Goal: Use online tool/utility: Utilize a website feature to perform a specific function

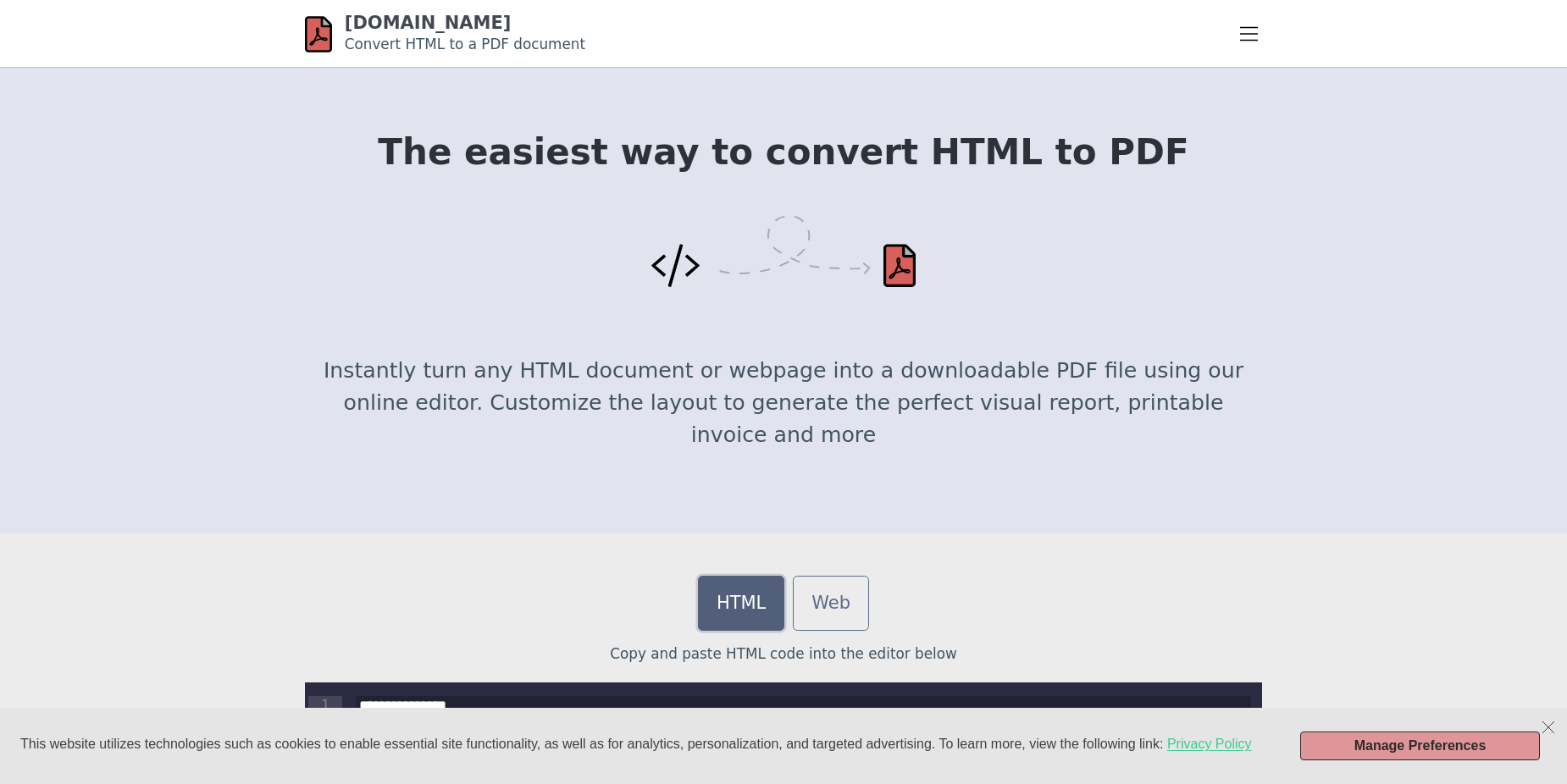
click at [729, 602] on link "HTML" at bounding box center [741, 603] width 87 height 55
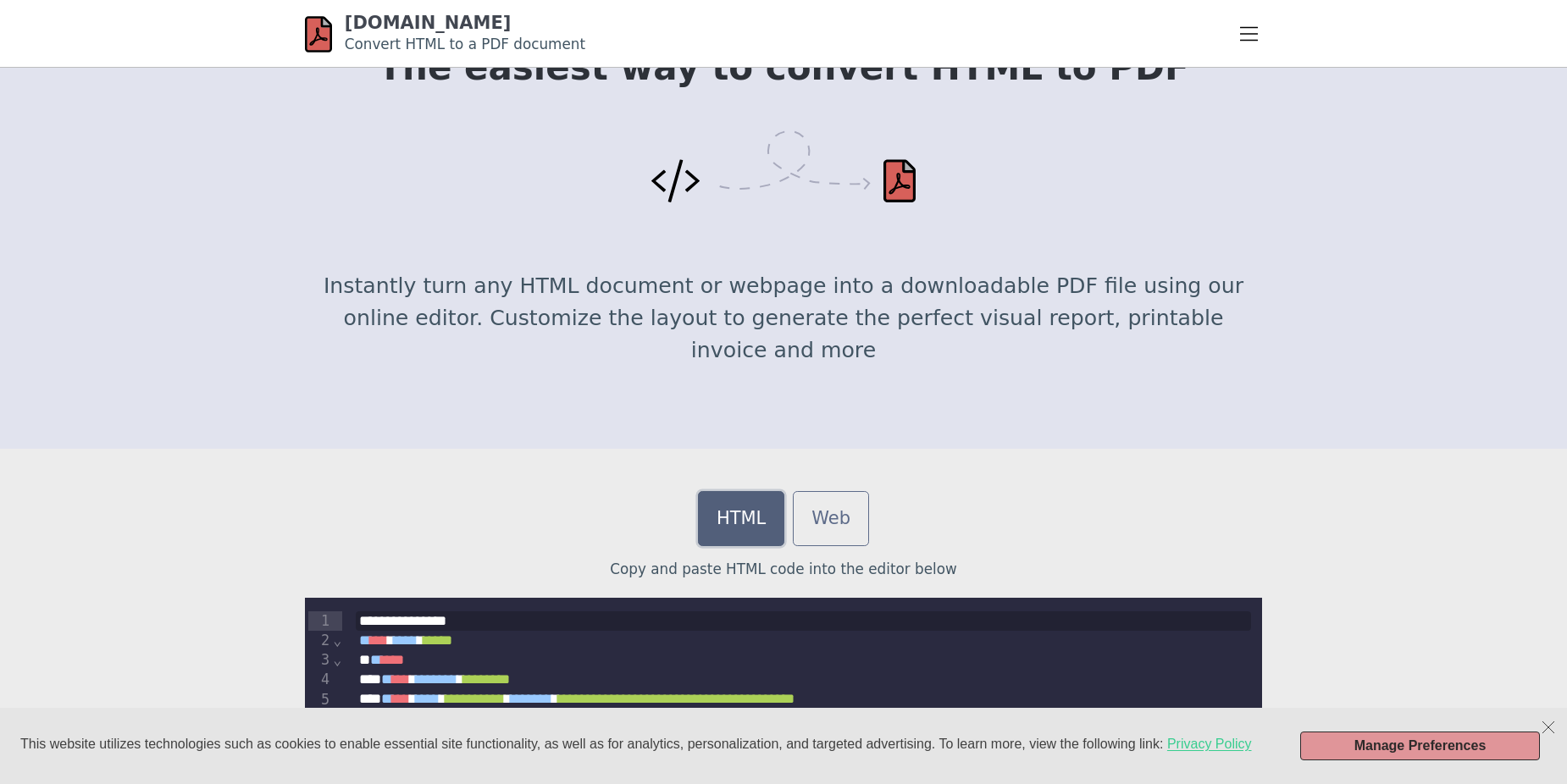
scroll to position [339, 0]
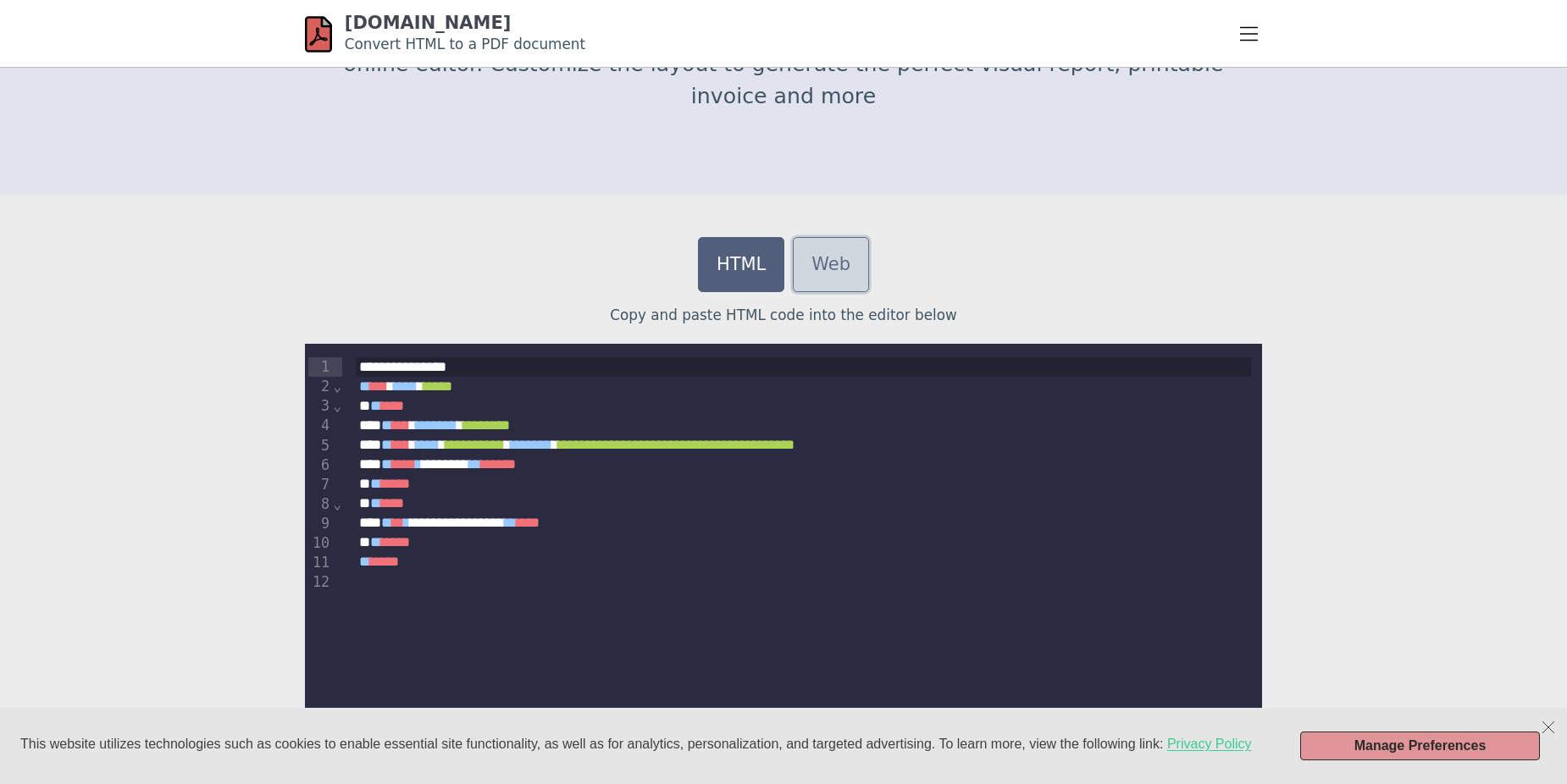
click at [845, 261] on link "Web" at bounding box center [830, 265] width 76 height 55
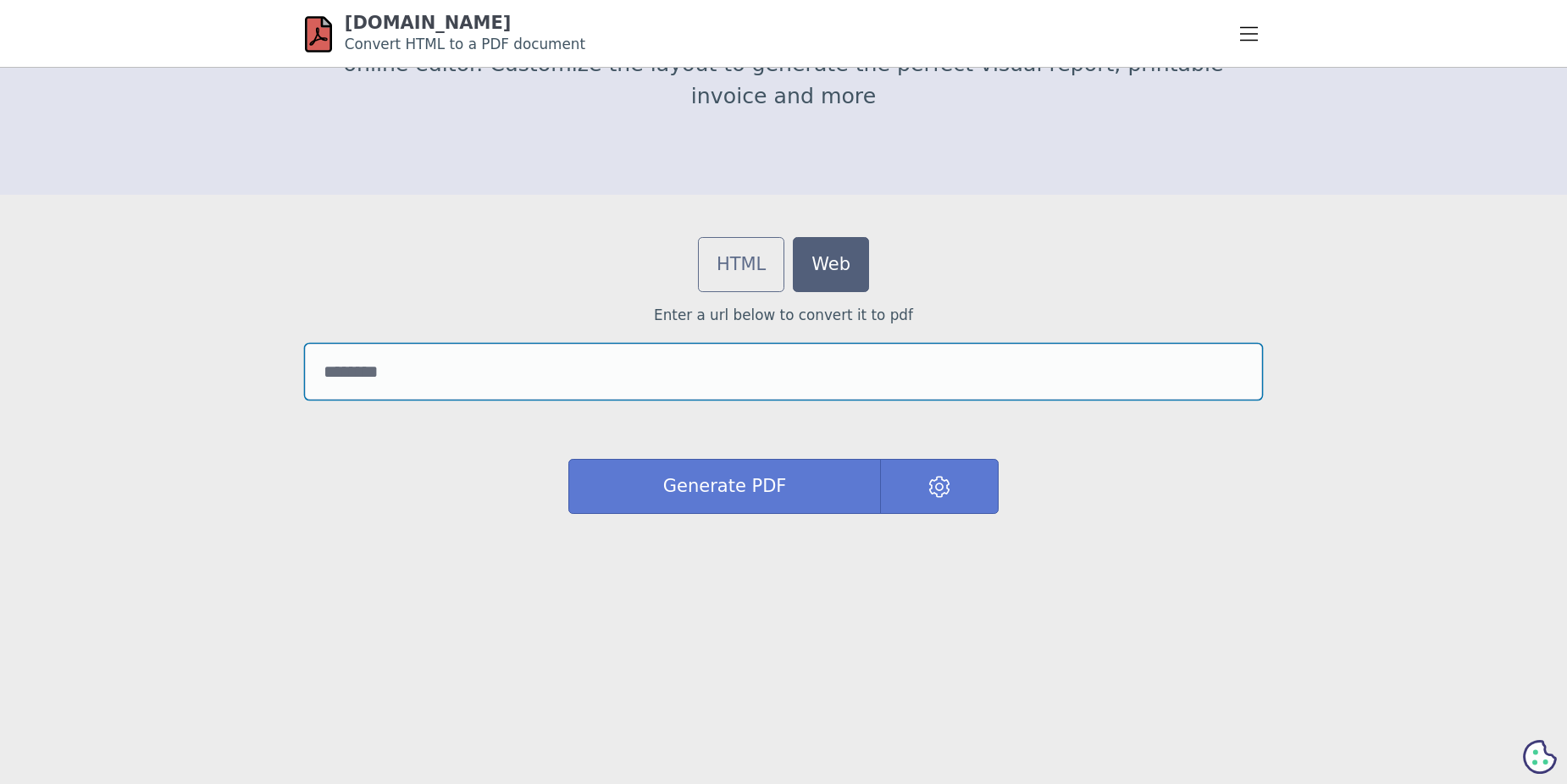
click at [717, 380] on input "url" at bounding box center [784, 371] width 957 height 56
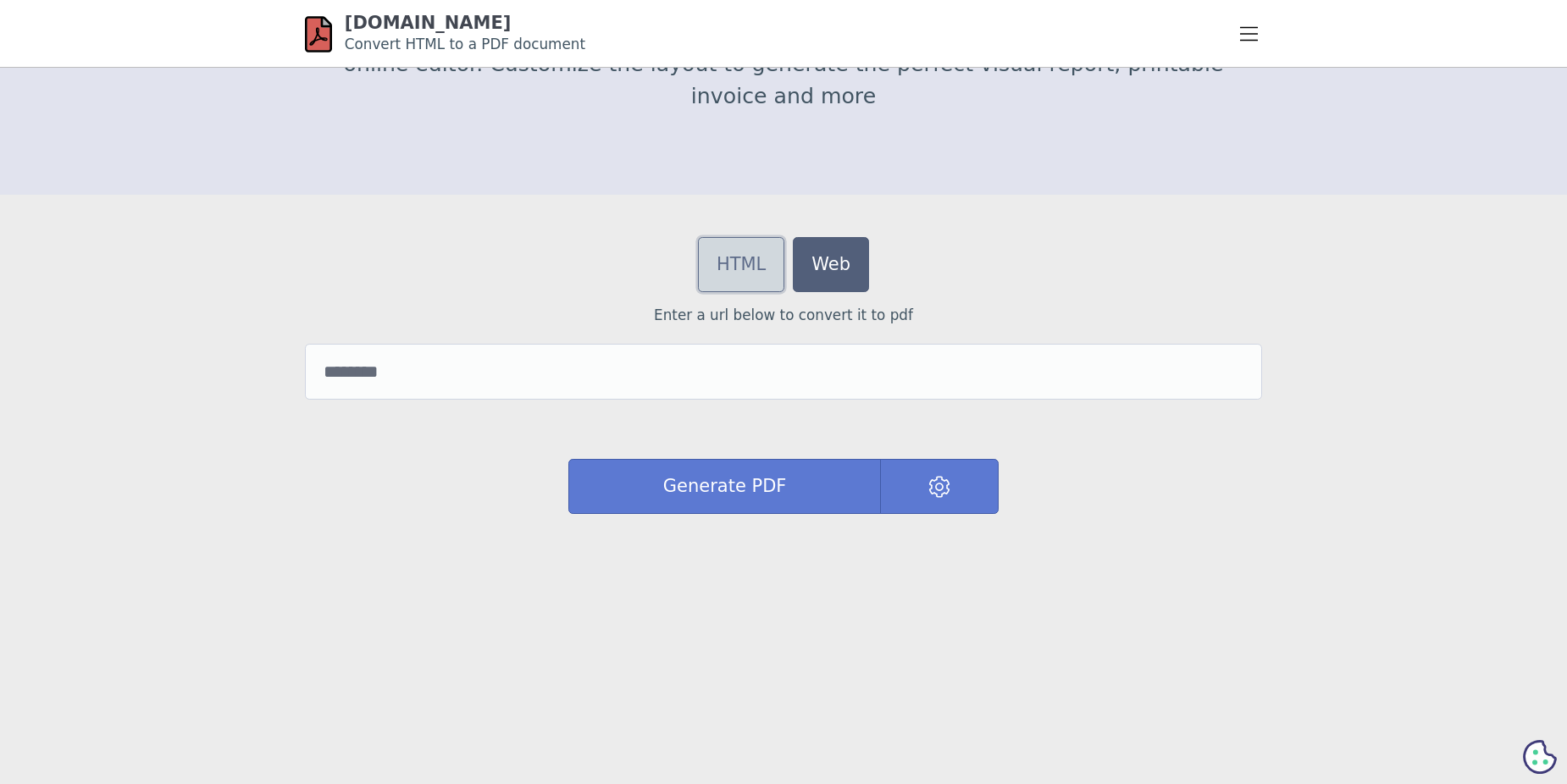
click at [722, 252] on link "HTML" at bounding box center [741, 265] width 87 height 55
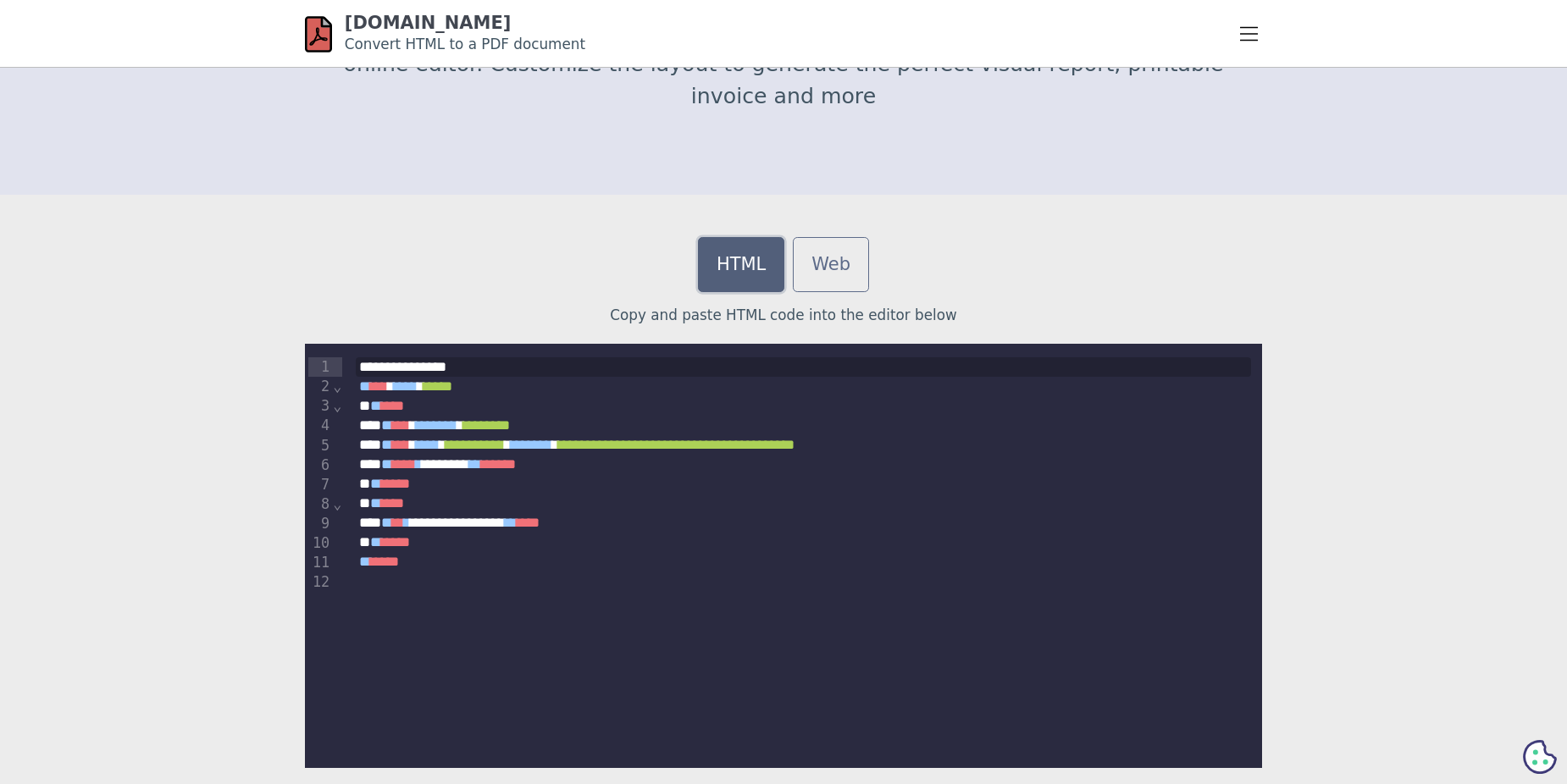
scroll to position [508, 0]
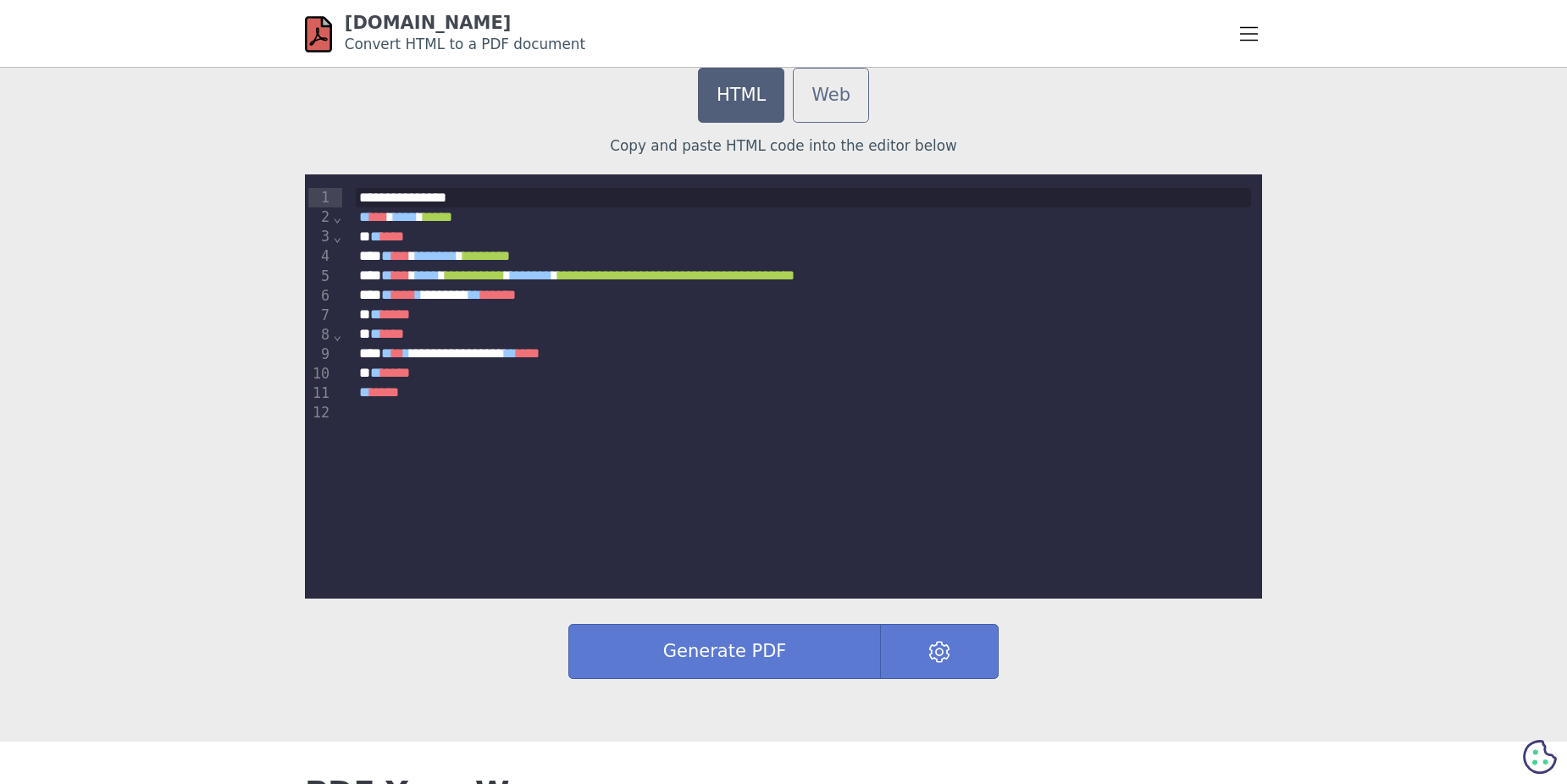
click at [373, 409] on div at bounding box center [803, 412] width 895 height 20
click at [465, 394] on div "** **** *" at bounding box center [803, 392] width 895 height 20
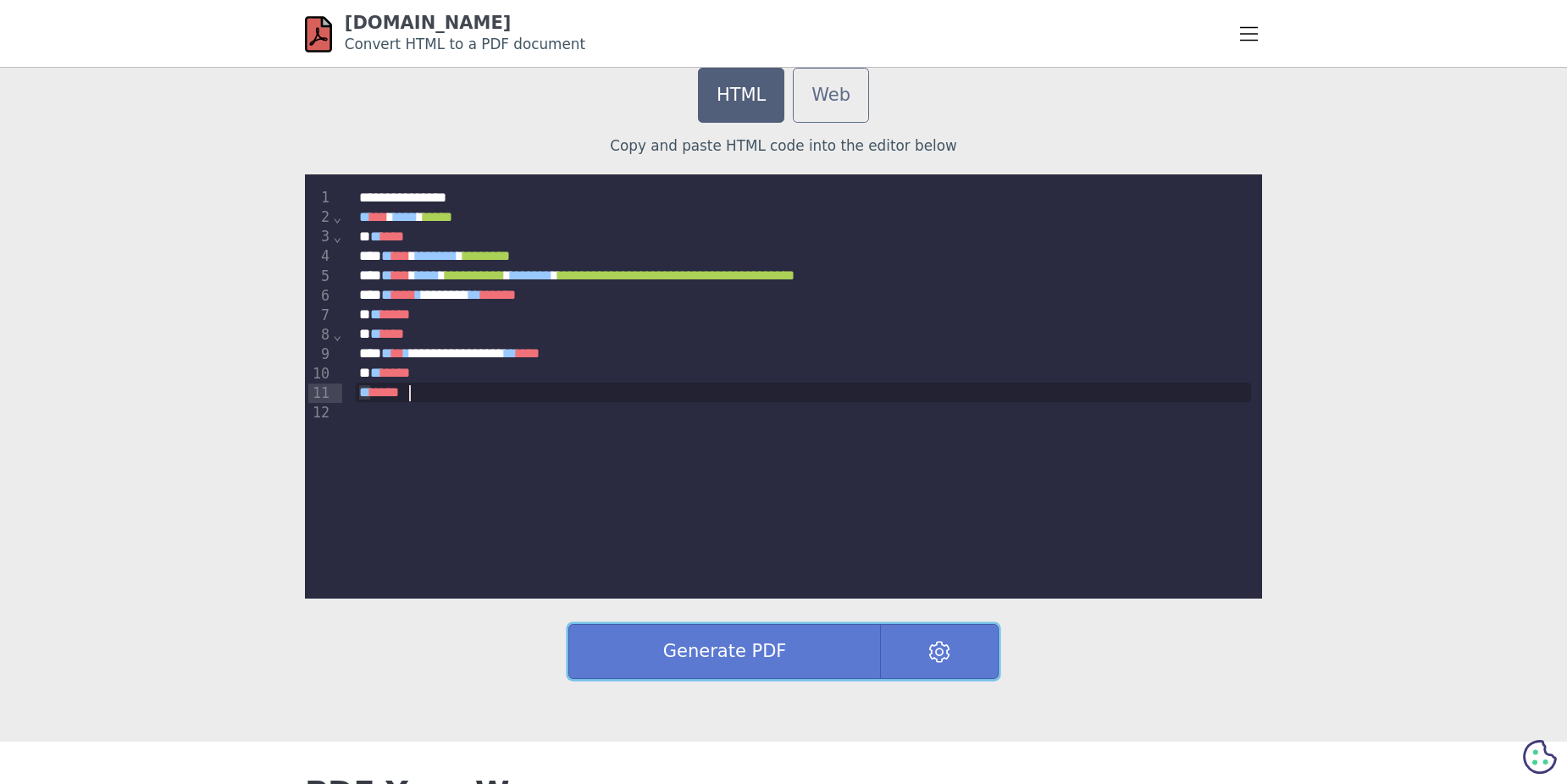
click at [933, 650] on img at bounding box center [939, 651] width 22 height 22
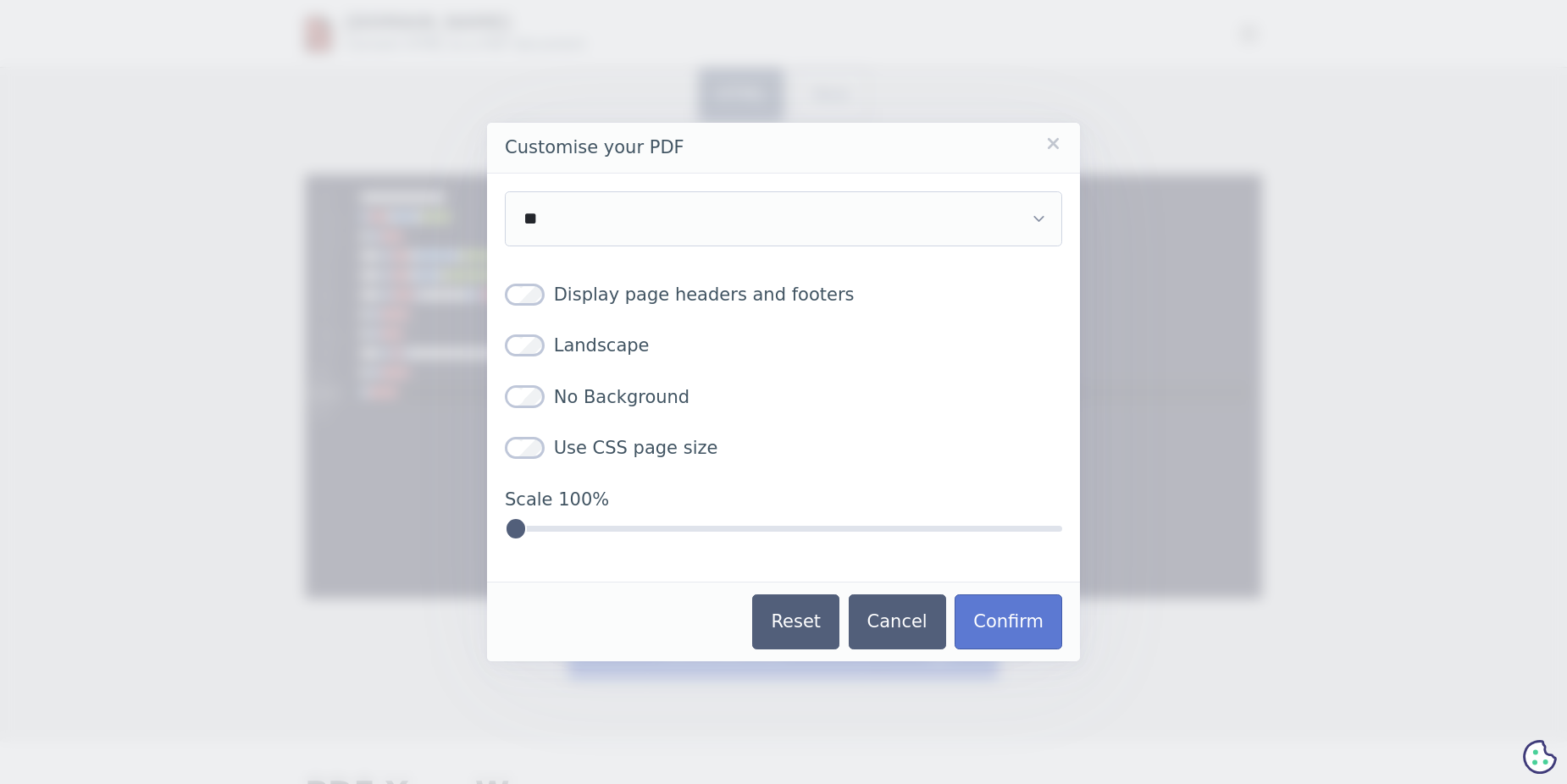
click at [174, 378] on dialog "Customise your PDF ** ** ** ** ** ** ** ****** ***** ******* ****** Display pag…" at bounding box center [784, 392] width 1567 height 784
click at [1054, 147] on link "Close" at bounding box center [1053, 144] width 18 height 18
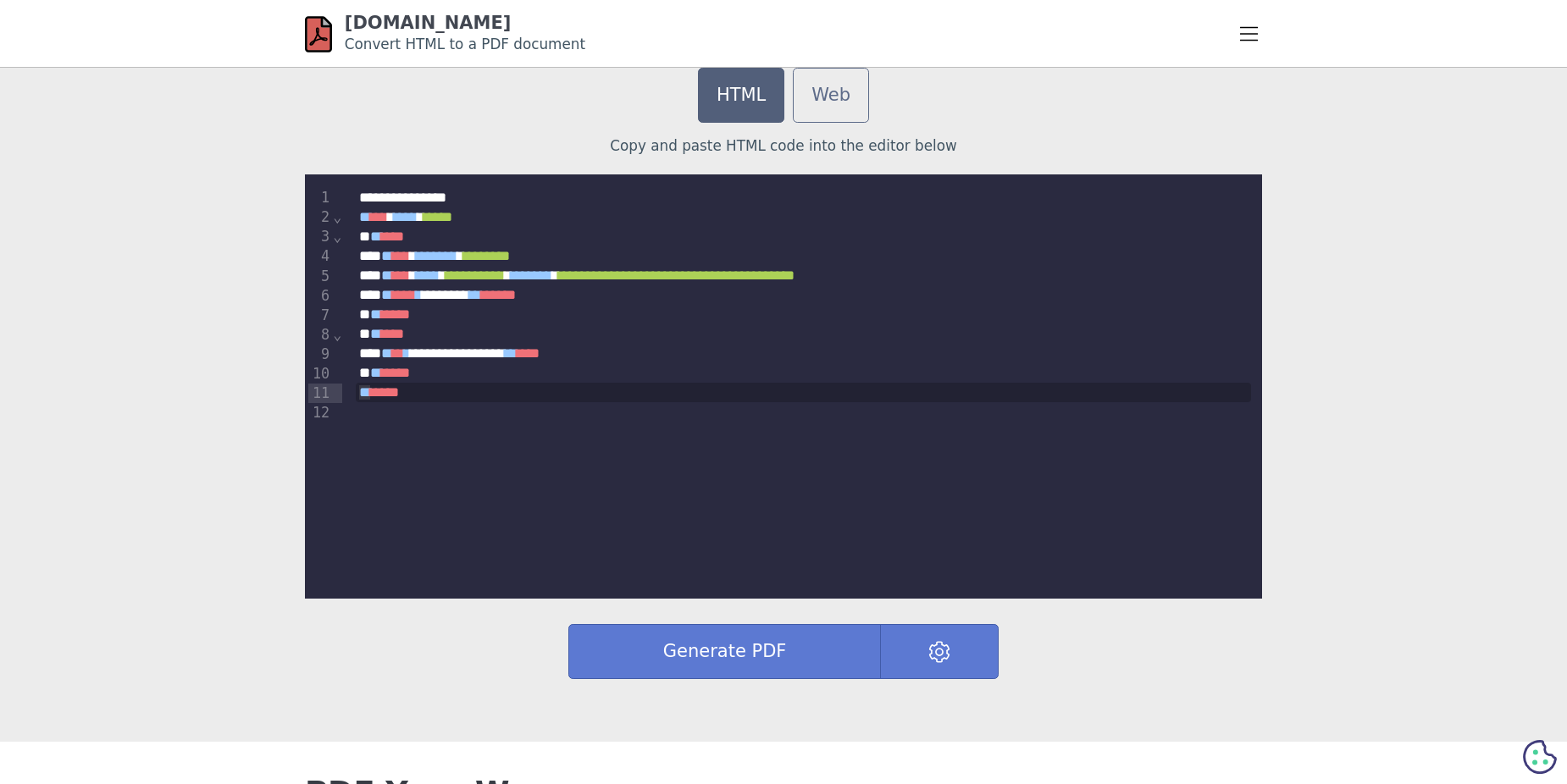
scroll to position [592, 0]
